Goal: Task Accomplishment & Management: Manage account settings

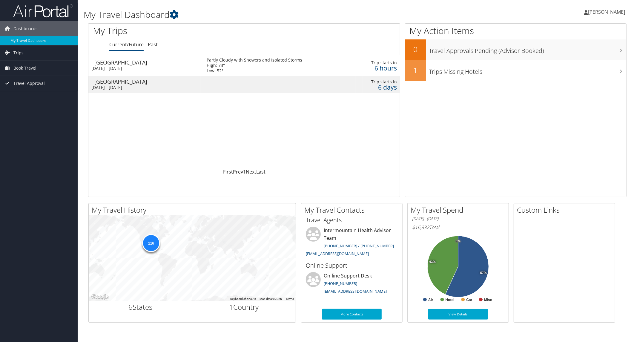
click at [134, 63] on div "Las Vegas" at bounding box center [147, 62] width 106 height 5
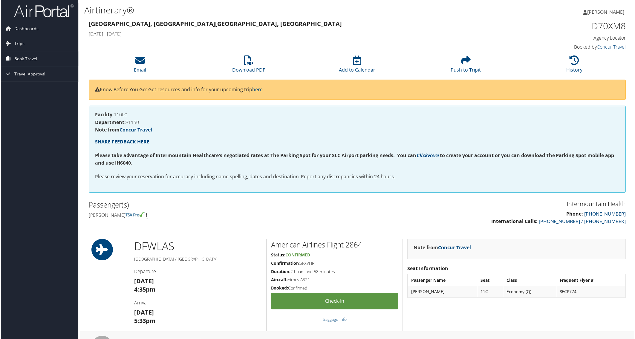
click at [25, 57] on span "Book Travel" at bounding box center [24, 59] width 23 height 15
click at [24, 87] on link "Book/Manage Online Trips" at bounding box center [39, 89] width 78 height 9
click at [21, 28] on span "Dashboards" at bounding box center [25, 28] width 24 height 15
click at [27, 29] on span "Dashboards" at bounding box center [25, 28] width 24 height 15
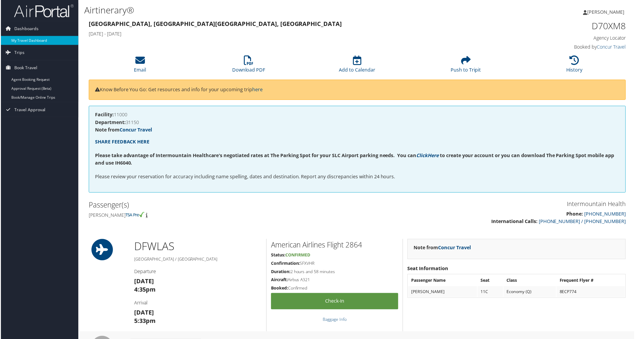
click at [30, 40] on link "My Travel Dashboard" at bounding box center [39, 40] width 78 height 9
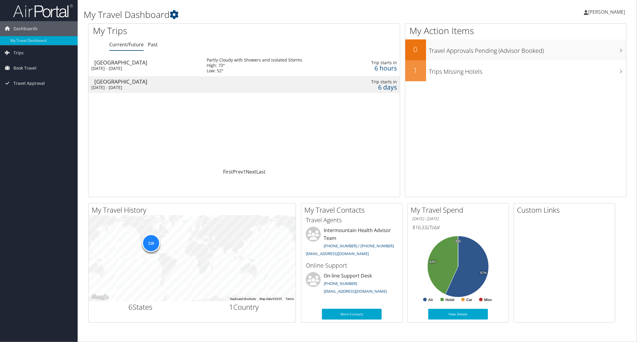
click at [111, 64] on div "Las Vegas" at bounding box center [147, 62] width 106 height 5
